Goal: Entertainment & Leisure: Consume media (video, audio)

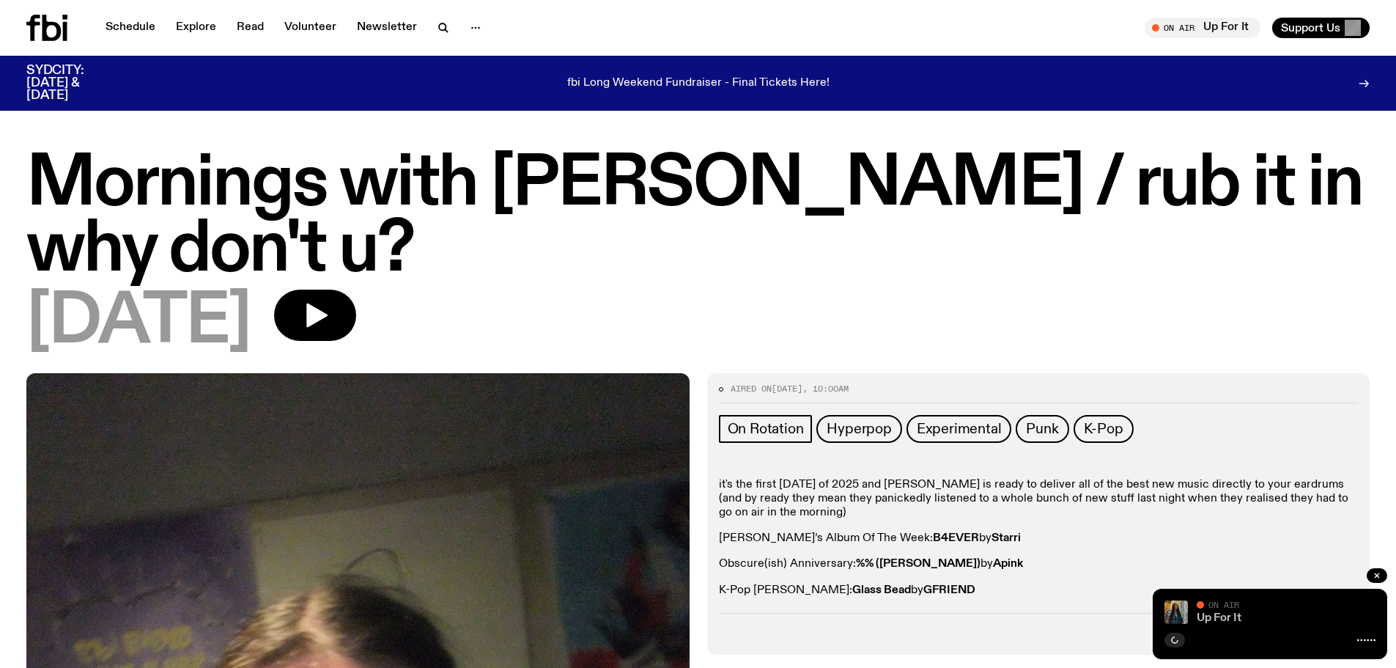
click at [1219, 614] on link "Up For It" at bounding box center [1219, 618] width 45 height 12
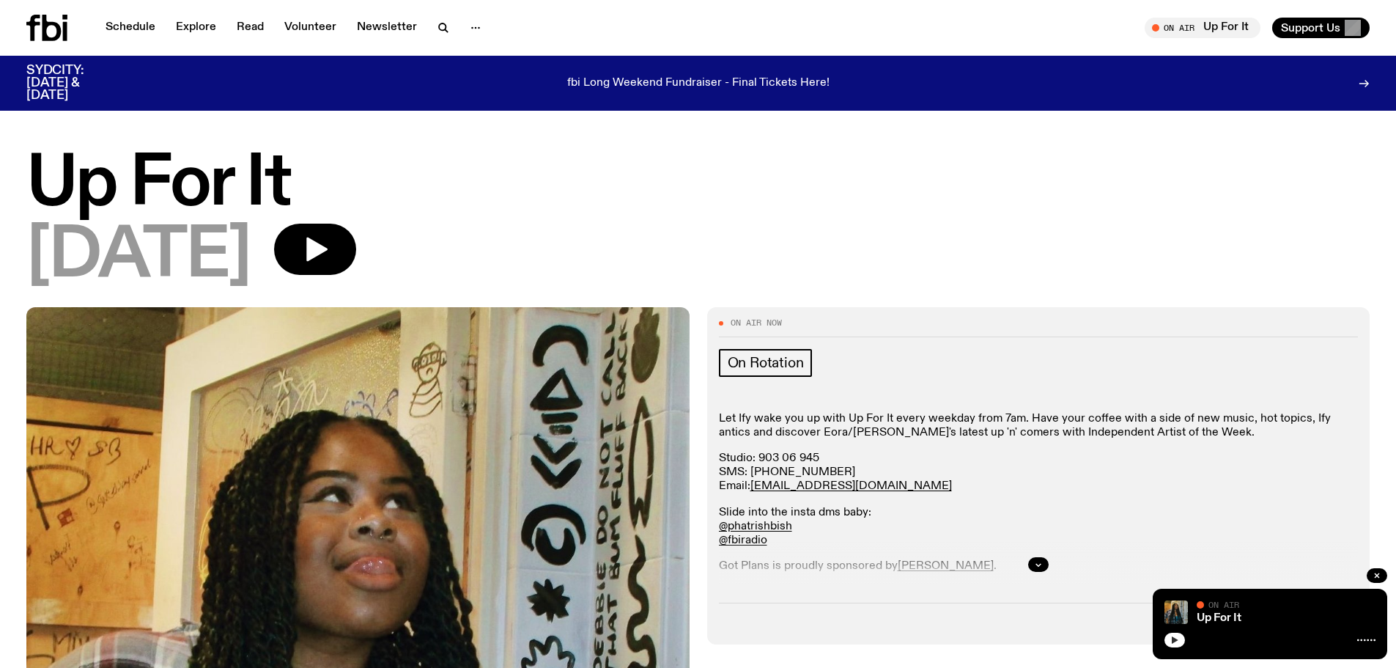
click at [1182, 637] on button "button" at bounding box center [1174, 639] width 21 height 15
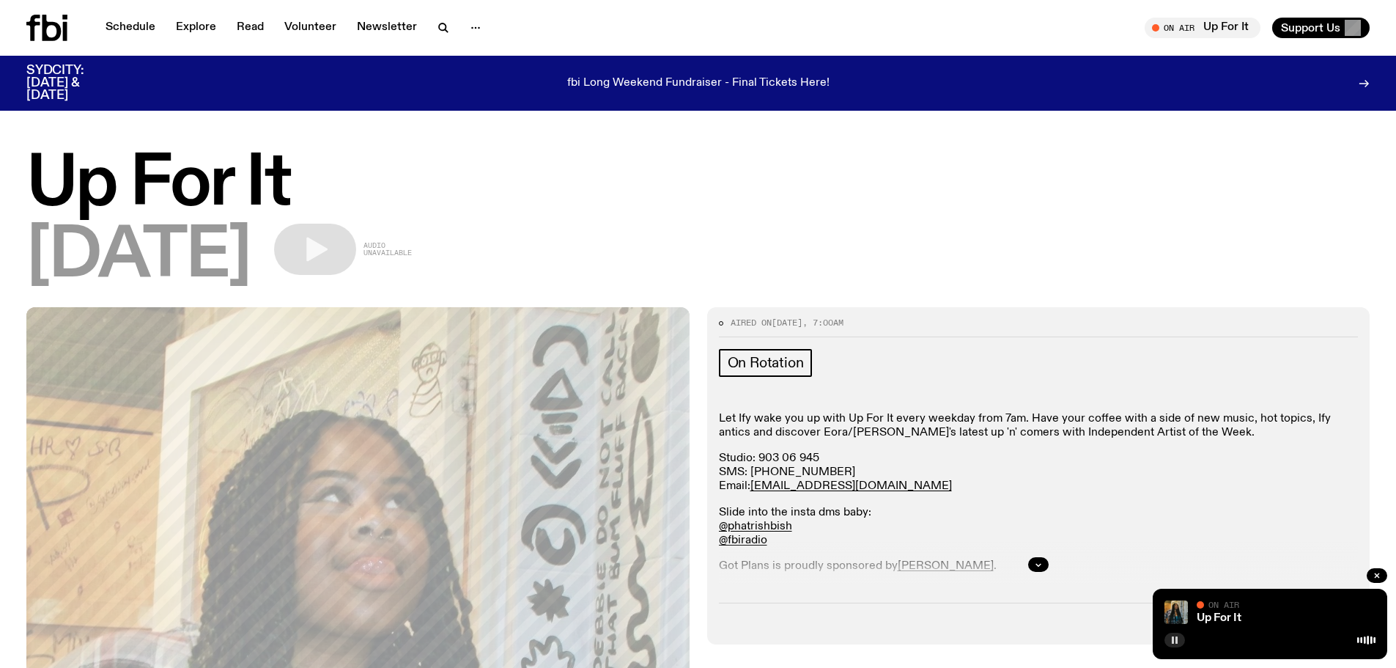
drag, startPoint x: 1173, startPoint y: 641, endPoint x: 1174, endPoint y: 634, distance: 7.4
click at [1172, 641] on rect "button" at bounding box center [1173, 639] width 2 height 7
click at [1170, 640] on icon "button" at bounding box center [1174, 639] width 9 height 9
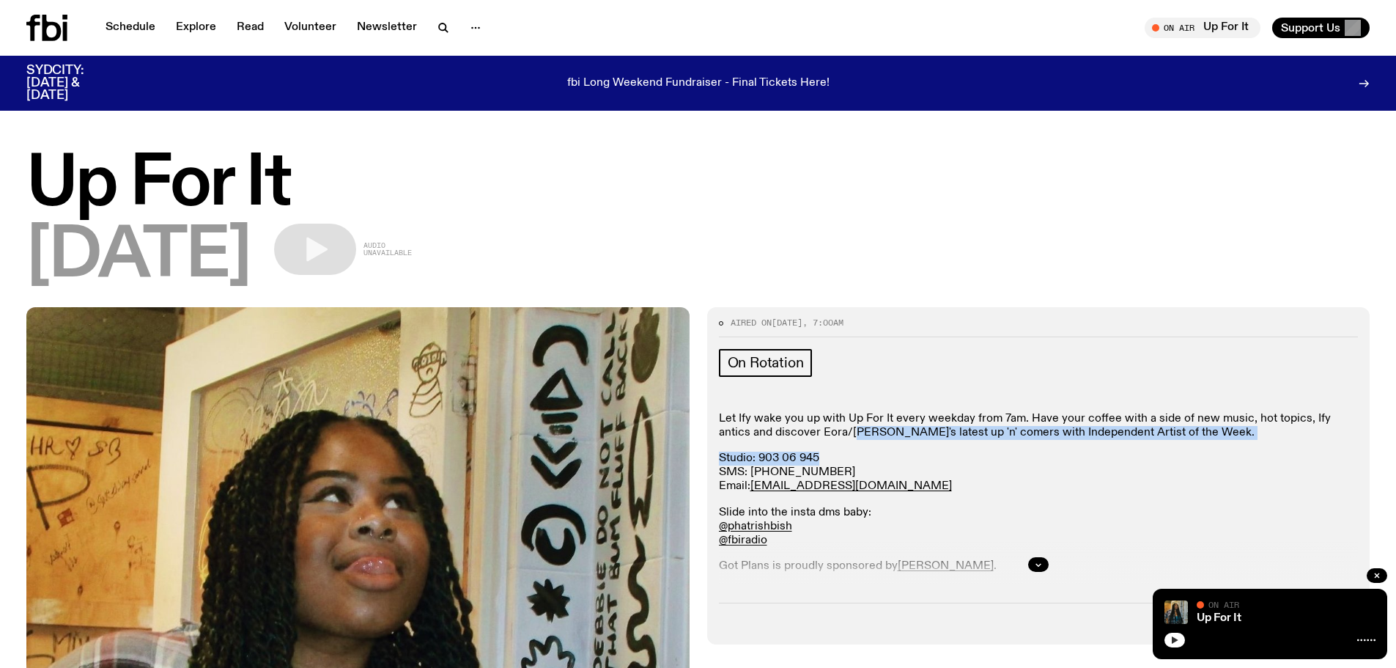
drag, startPoint x: 825, startPoint y: 426, endPoint x: 1173, endPoint y: 425, distance: 348.1
click at [1249, 448] on div "Let Ify wake you up with Up For It every weekday from 7am. Have your coffee wit…" at bounding box center [1039, 544] width 640 height 265
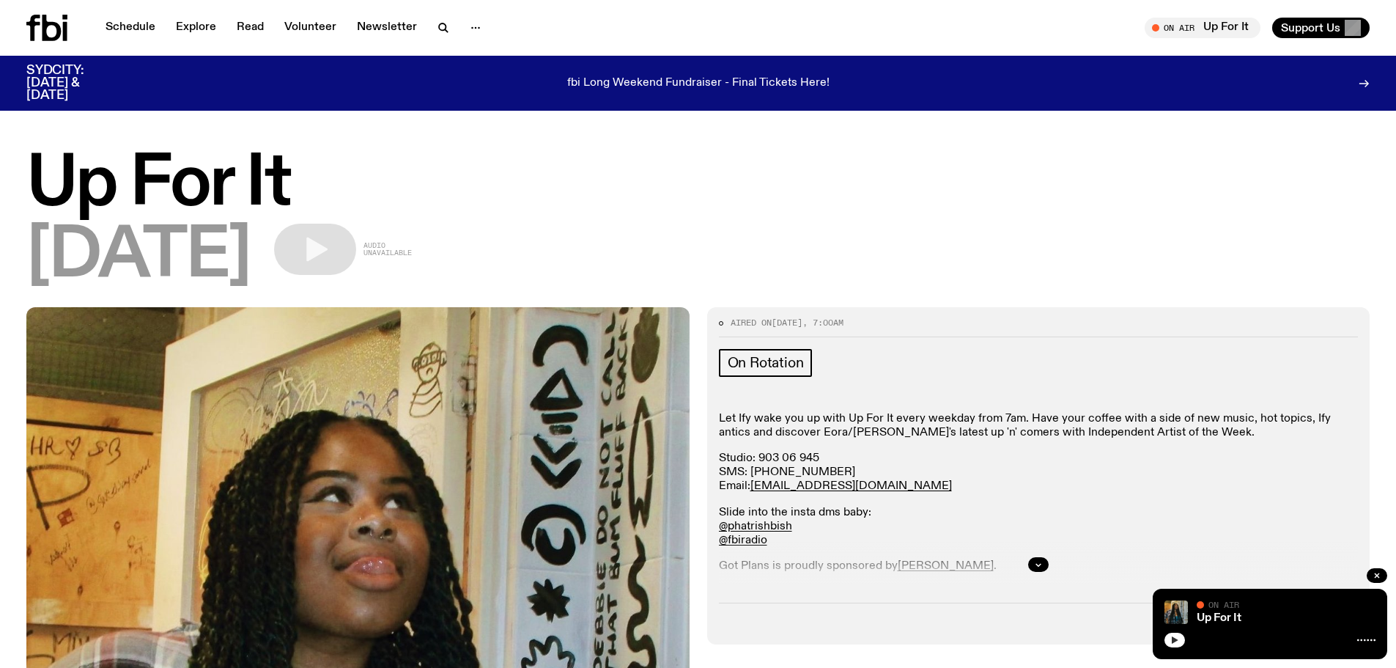
drag, startPoint x: 1161, startPoint y: 420, endPoint x: 1146, endPoint y: 417, distance: 14.9
click at [1160, 420] on p "Let Ify wake you up with Up For It every weekday from 7am. Have your coffee wit…" at bounding box center [1039, 426] width 640 height 28
drag, startPoint x: 1121, startPoint y: 407, endPoint x: 1320, endPoint y: 410, distance: 198.6
click at [1320, 410] on div "On Rotation Let Ify wake you up with Up For It every weekday from 7am. Have you…" at bounding box center [1039, 468] width 640 height 239
click at [1178, 641] on icon "button" at bounding box center [1174, 639] width 9 height 9
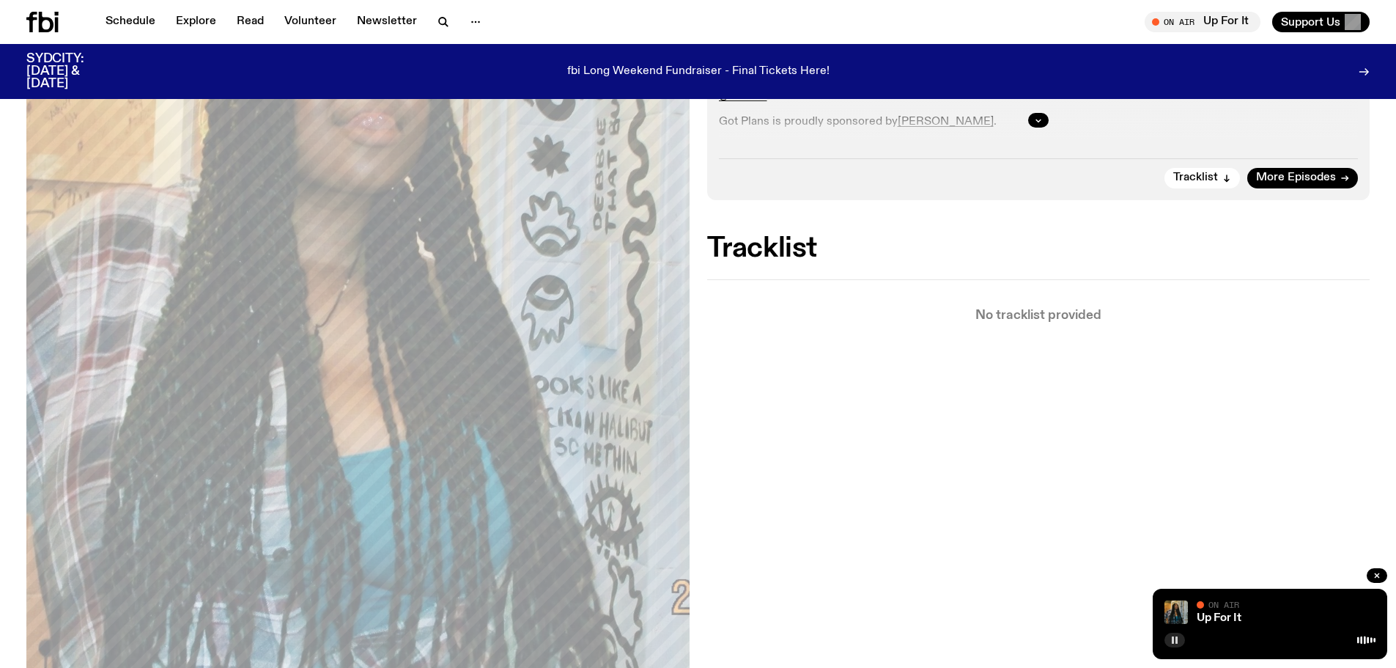
scroll to position [429, 0]
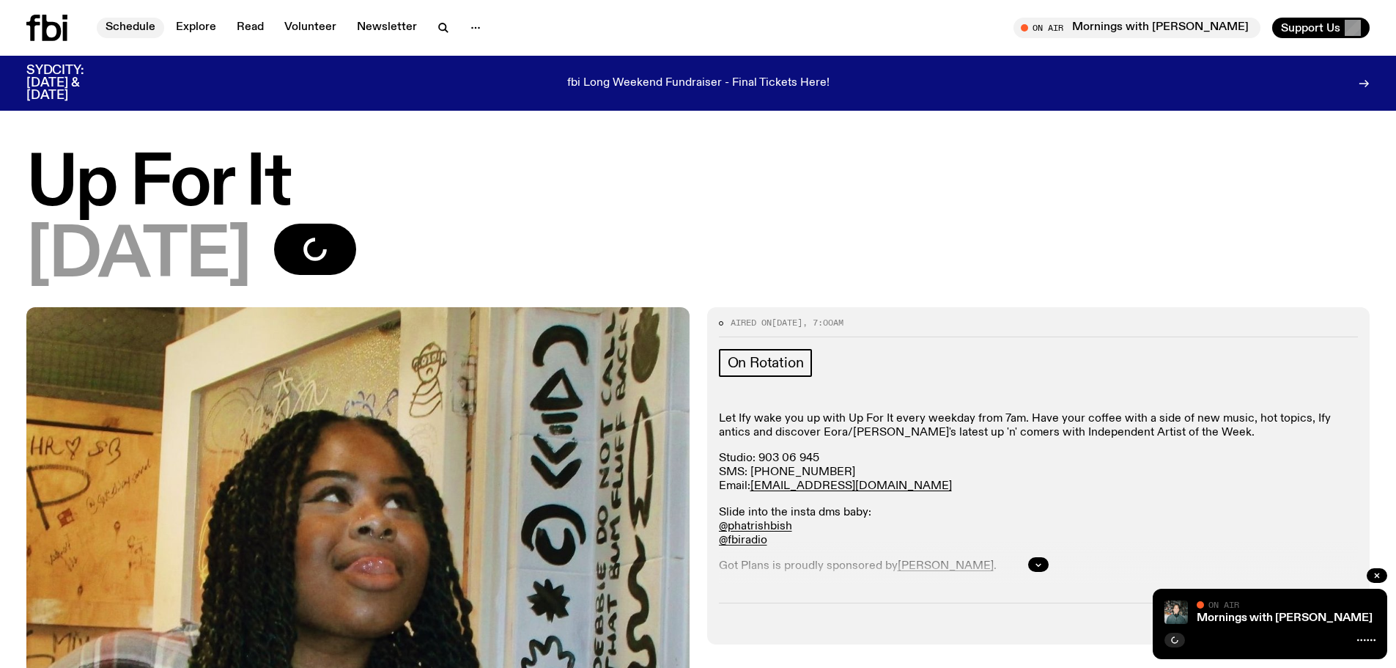
click at [149, 27] on link "Schedule" at bounding box center [130, 28] width 67 height 21
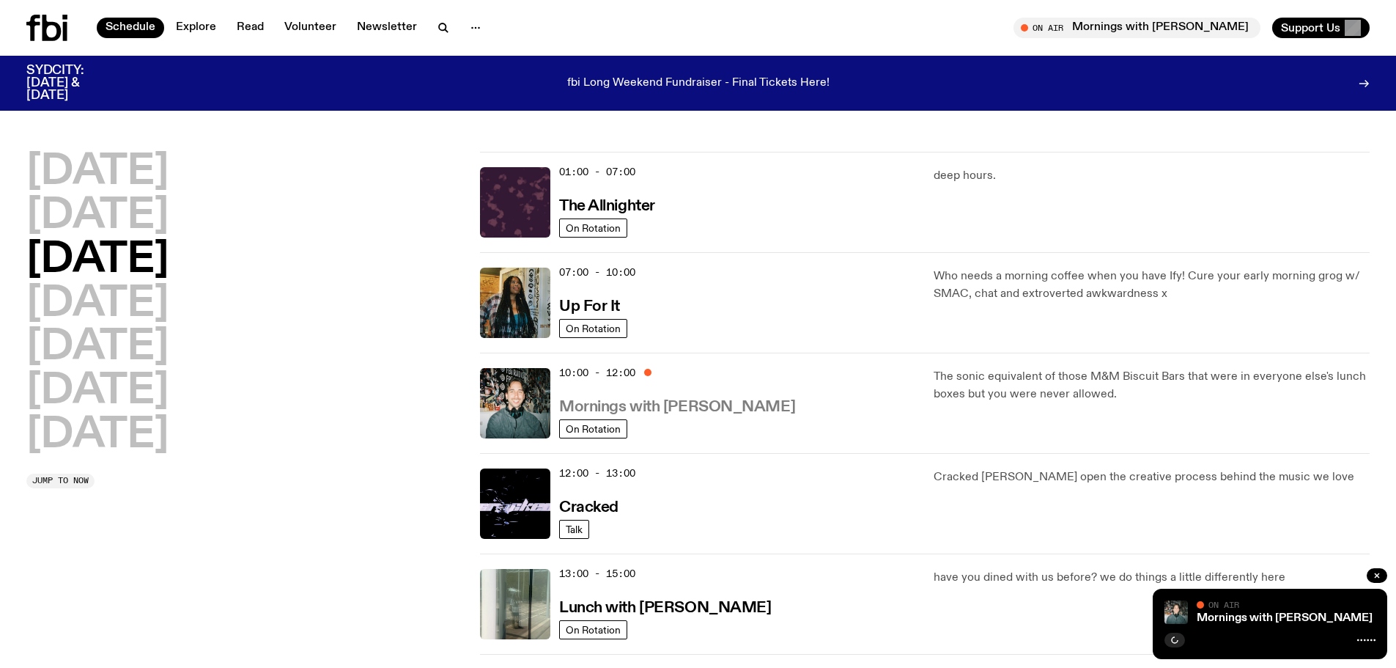
click at [611, 414] on h3 "Mornings with [PERSON_NAME]" at bounding box center [677, 406] width 236 height 15
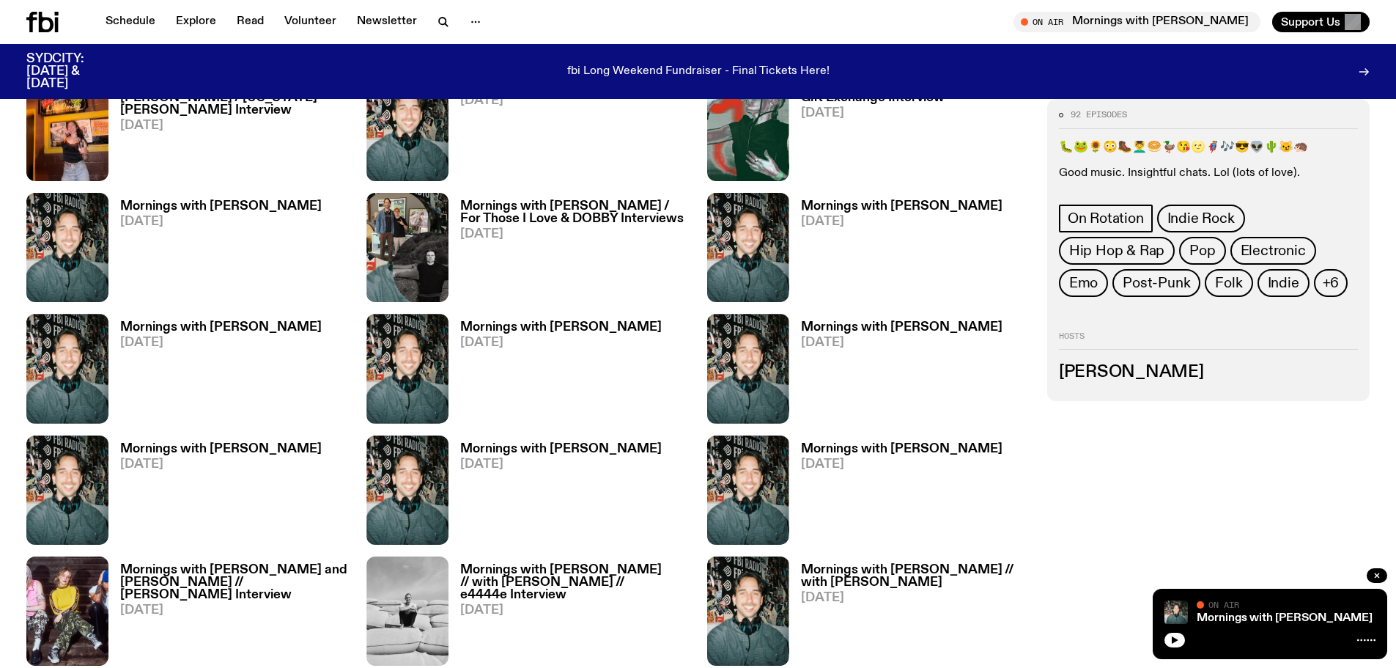
scroll to position [721, 0]
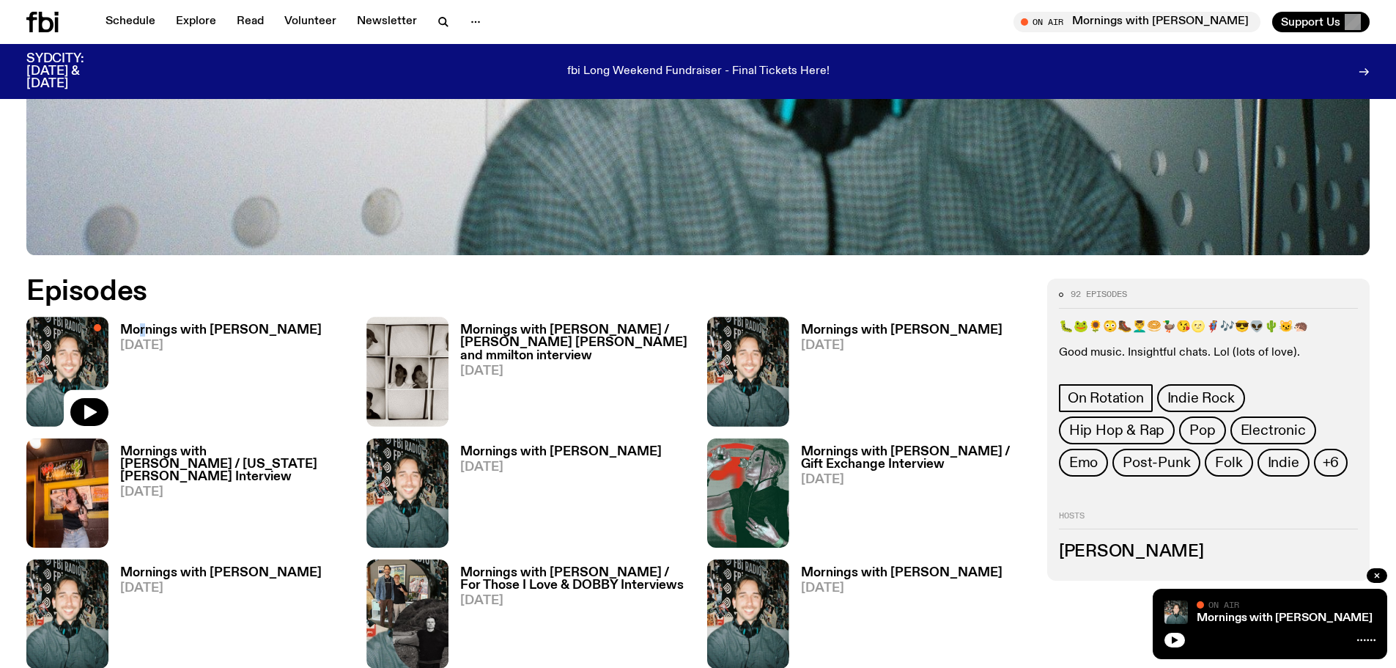
click at [143, 322] on div "Mornings with [PERSON_NAME] [DATE]" at bounding box center [214, 371] width 213 height 109
click at [149, 329] on h3 "Mornings with [PERSON_NAME]" at bounding box center [221, 330] width 202 height 12
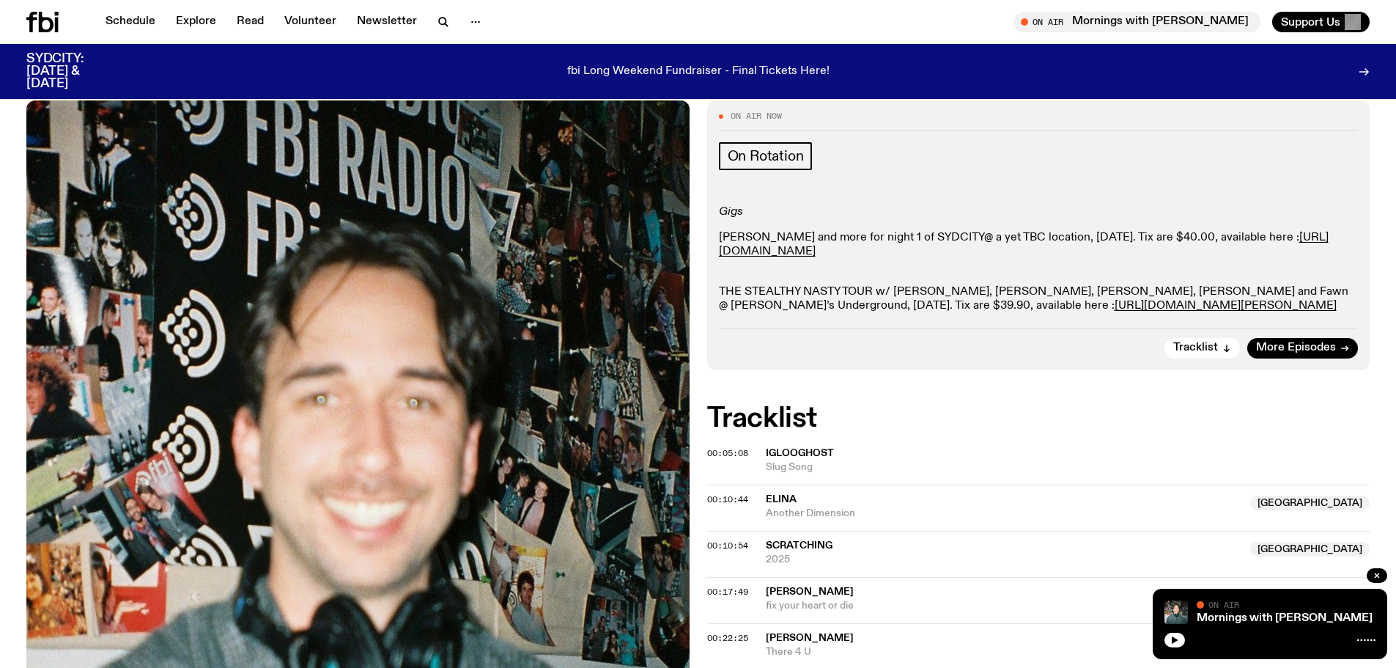
scroll to position [502, 0]
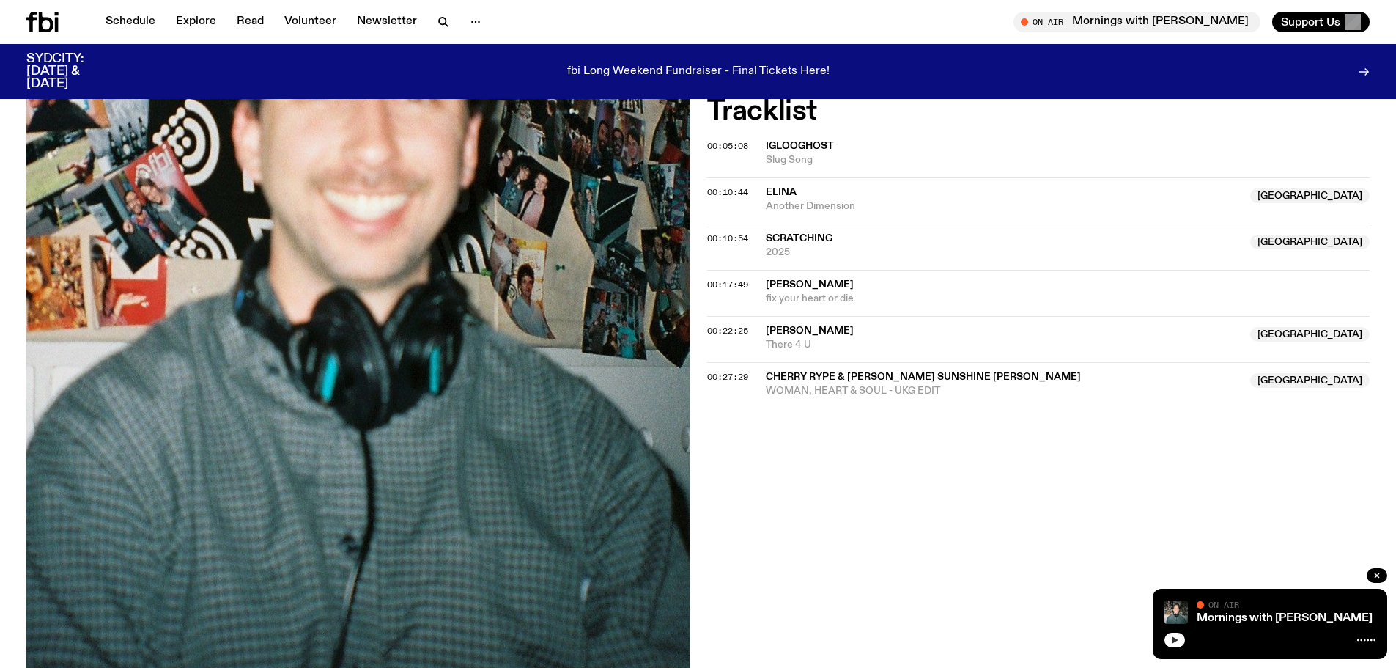
click at [1171, 643] on icon "button" at bounding box center [1174, 639] width 9 height 9
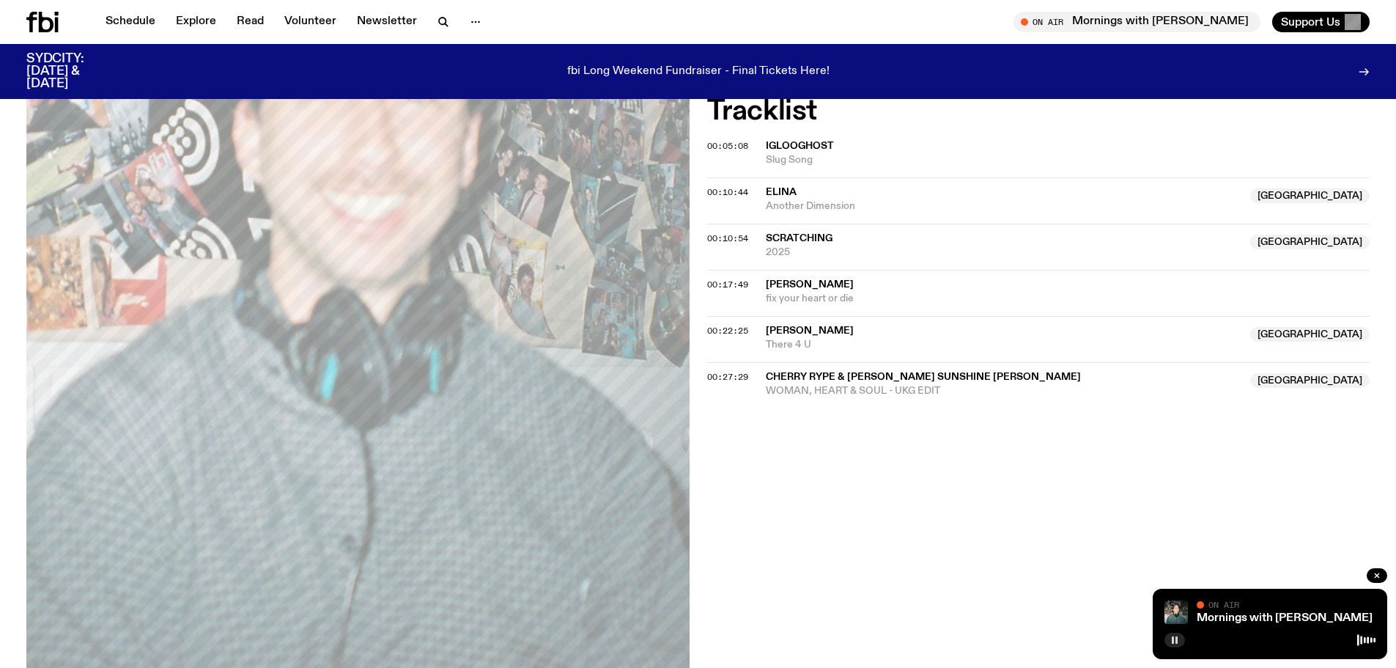
click at [920, 382] on span "Cherry Rype & [PERSON_NAME] sunshine [PERSON_NAME]" at bounding box center [923, 377] width 315 height 10
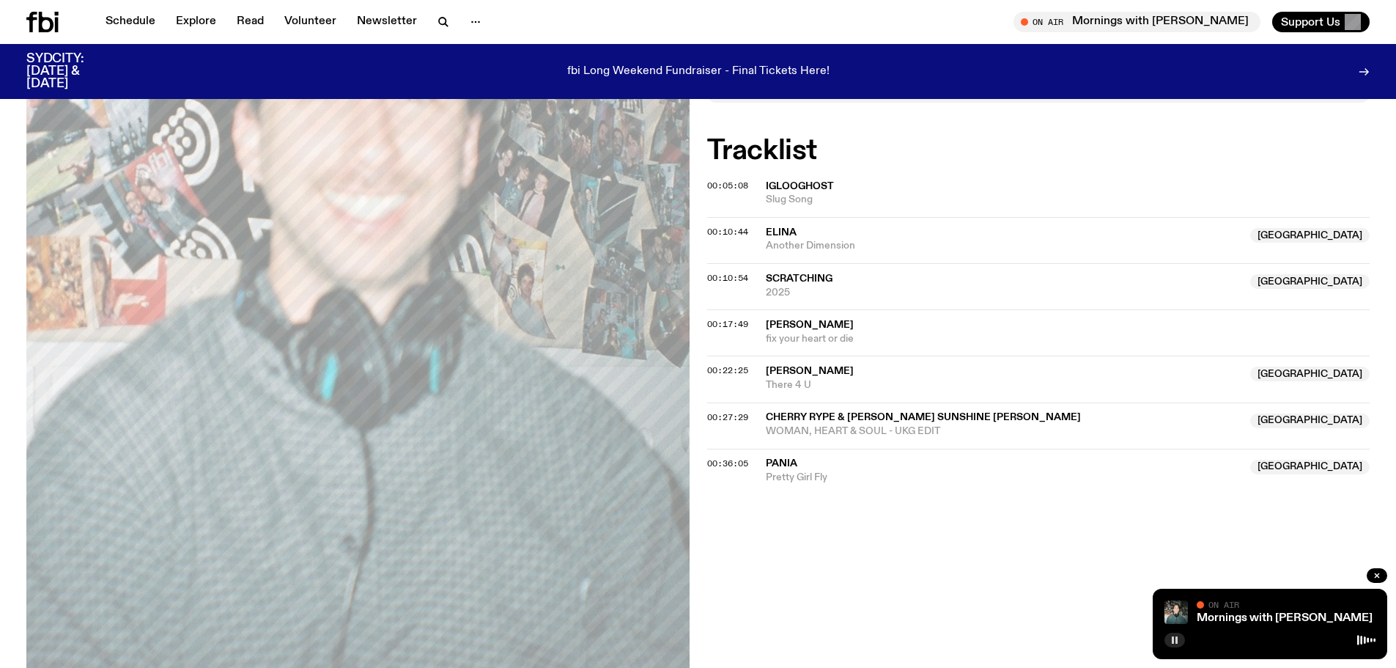
drag, startPoint x: 958, startPoint y: 429, endPoint x: 950, endPoint y: 437, distance: 11.9
click at [958, 402] on div "00:22:25 Jada Maya [GEOGRAPHIC_DATA] There 4 U [GEOGRAPHIC_DATA]" at bounding box center [1038, 378] width 663 height 46
click at [943, 422] on span "Cherry Rype & [PERSON_NAME] sunshine [PERSON_NAME]" at bounding box center [923, 417] width 315 height 10
